Goal: Information Seeking & Learning: Learn about a topic

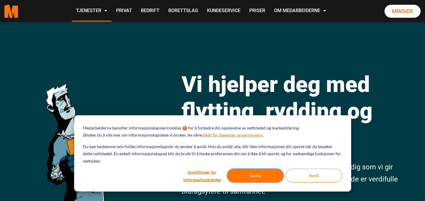
click at [256, 176] on button "Godta" at bounding box center [255, 176] width 56 height 14
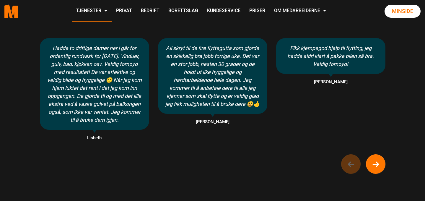
scroll to position [443, 0]
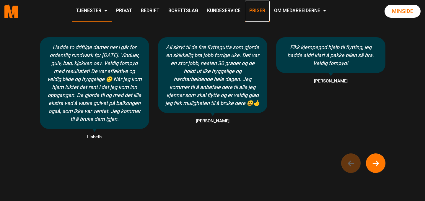
click at [260, 11] on link "Priser" at bounding box center [257, 11] width 25 height 21
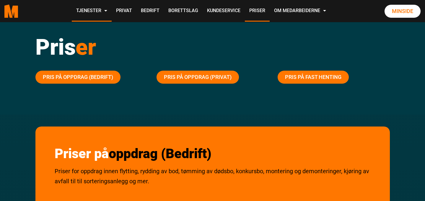
scroll to position [35, 0]
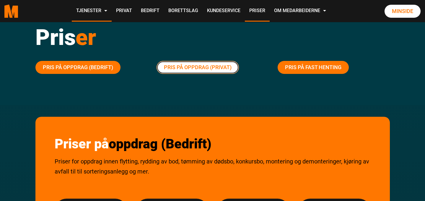
click at [209, 66] on link "Pris på oppdrag (Privat)" at bounding box center [198, 67] width 82 height 13
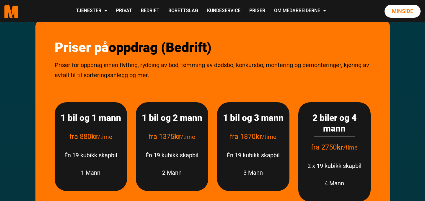
scroll to position [128, 0]
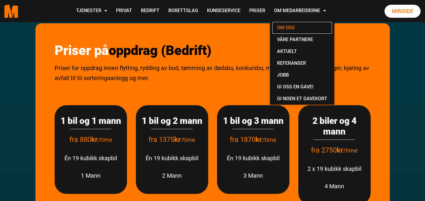
click at [289, 26] on link "Om oss" at bounding box center [302, 28] width 60 height 12
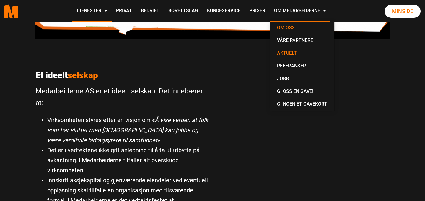
scroll to position [357, 0]
